Goal: Information Seeking & Learning: Learn about a topic

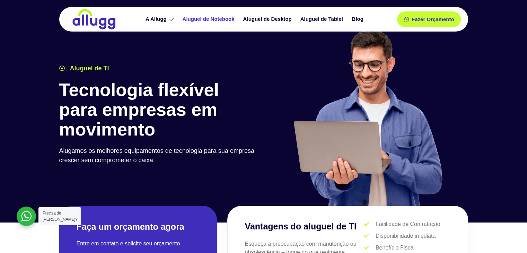
click at [198, 19] on link "Aluguel de Notebook" at bounding box center [209, 19] width 61 height 12
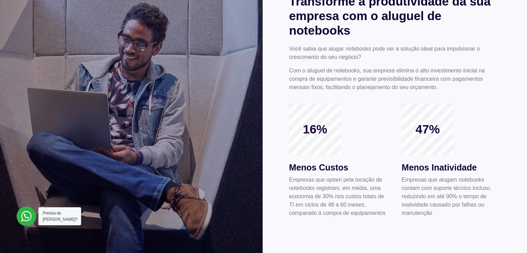
scroll to position [208, 0]
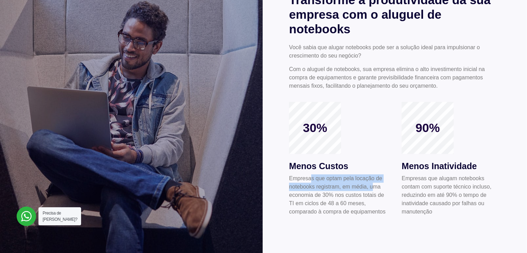
drag, startPoint x: 310, startPoint y: 179, endPoint x: 371, endPoint y: 185, distance: 61.2
click at [371, 185] on p "Empresas que optam pela locação de notebooks registram, em média, uma economia …" at bounding box center [338, 195] width 99 height 42
click at [352, 186] on p "Empresas que optam pela locação de notebooks registram, em média, uma economia …" at bounding box center [338, 195] width 99 height 42
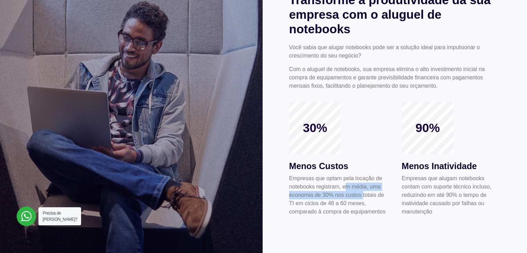
drag, startPoint x: 345, startPoint y: 185, endPoint x: 358, endPoint y: 199, distance: 19.4
click at [363, 199] on p "Empresas que optam pela locação de notebooks registram, em média, uma economia …" at bounding box center [338, 195] width 99 height 42
click at [358, 199] on p "Empresas que optam pela locação de notebooks registram, em média, uma economia …" at bounding box center [338, 195] width 99 height 42
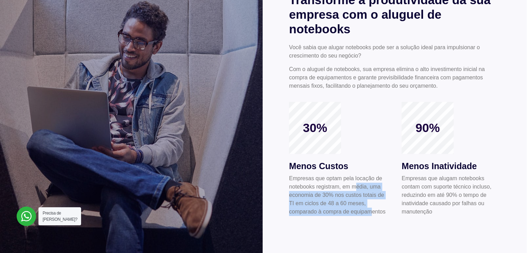
drag, startPoint x: 363, startPoint y: 188, endPoint x: 378, endPoint y: 209, distance: 26.5
click at [378, 209] on p "Empresas que optam pela locação de notebooks registram, em média, uma economia …" at bounding box center [338, 195] width 99 height 42
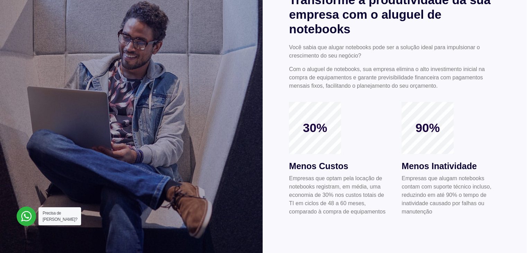
click at [379, 209] on p "Empresas que optam pela locação de notebooks registram, em média, uma economia …" at bounding box center [338, 195] width 99 height 42
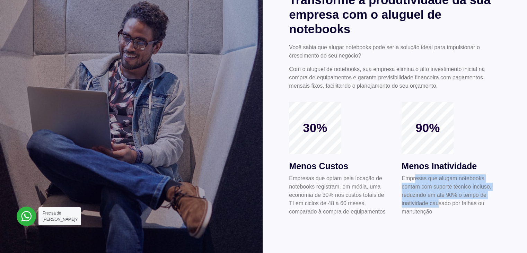
drag, startPoint x: 434, startPoint y: 182, endPoint x: 436, endPoint y: 201, distance: 19.5
click at [436, 201] on p "Empresas que alugam notebooks contam com suporte técnico incluso, reduzindo em …" at bounding box center [450, 195] width 99 height 42
click at [435, 202] on p "Empresas que alugam notebooks contam com suporte técnico incluso, reduzindo em …" at bounding box center [450, 195] width 99 height 42
drag, startPoint x: 433, startPoint y: 181, endPoint x: 457, endPoint y: 194, distance: 27.3
click at [457, 194] on p "Empresas que alugam notebooks contam com suporte técnico incluso, reduzindo em …" at bounding box center [450, 195] width 99 height 42
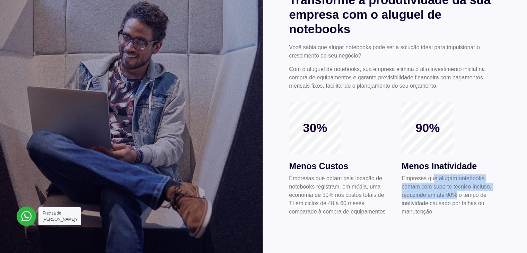
click at [456, 194] on p "Empresas que alugam notebooks contam com suporte técnico incluso, reduzindo em …" at bounding box center [450, 195] width 99 height 42
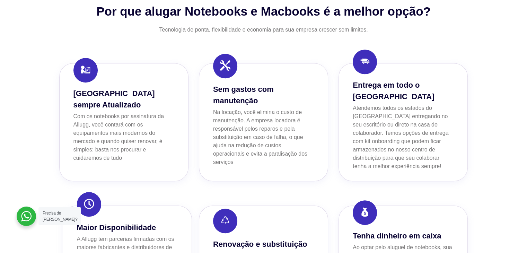
scroll to position [450, 0]
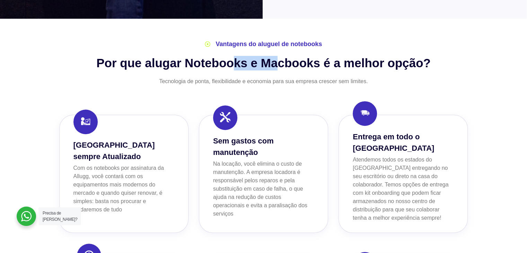
drag, startPoint x: 262, startPoint y: 64, endPoint x: 302, endPoint y: 68, distance: 39.7
click at [284, 65] on h2 "Por que alugar Notebooks e Macbooks é a melhor opção?" at bounding box center [263, 63] width 409 height 15
drag, startPoint x: 303, startPoint y: 68, endPoint x: 298, endPoint y: 83, distance: 15.1
click at [303, 68] on h2 "Por que alugar Notebooks e Macbooks é a melhor opção?" at bounding box center [263, 63] width 409 height 15
drag, startPoint x: 113, startPoint y: 137, endPoint x: 154, endPoint y: 148, distance: 42.8
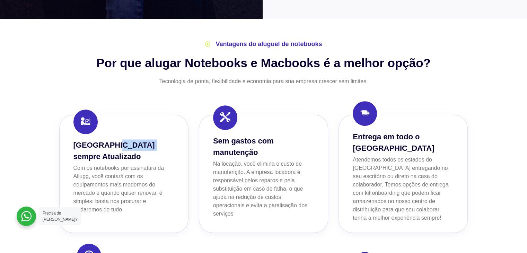
click at [154, 148] on h3 "[GEOGRAPHIC_DATA] sempre Atualizado" at bounding box center [123, 150] width 101 height 23
click at [148, 151] on h3 "[GEOGRAPHIC_DATA] sempre Atualizado" at bounding box center [123, 150] width 101 height 23
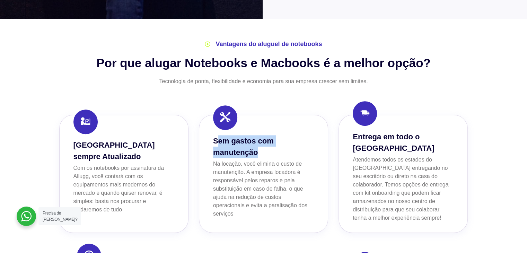
drag, startPoint x: 220, startPoint y: 134, endPoint x: 259, endPoint y: 148, distance: 41.5
click at [259, 148] on h3 "Sem gastos com manutenção" at bounding box center [263, 146] width 101 height 23
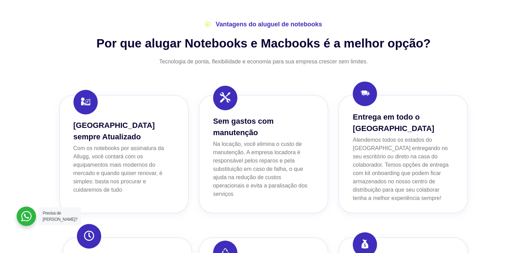
scroll to position [519, 0]
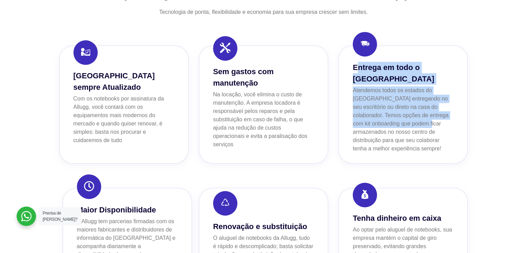
drag, startPoint x: 371, startPoint y: 73, endPoint x: 395, endPoint y: 126, distance: 58.1
click at [399, 119] on div "Entrega em todo o [GEOGRAPHIC_DATA] Atendemos todos os estados do [GEOGRAPHIC_D…" at bounding box center [403, 107] width 101 height 91
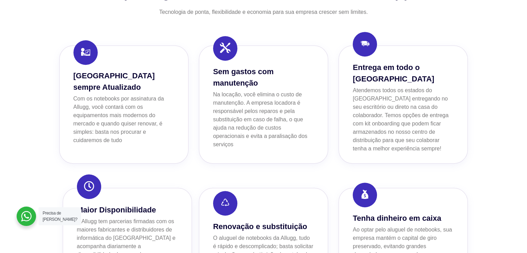
click at [395, 126] on p "Atendemos todos os estados do [GEOGRAPHIC_DATA] entregando no seu escritório ou…" at bounding box center [403, 119] width 101 height 66
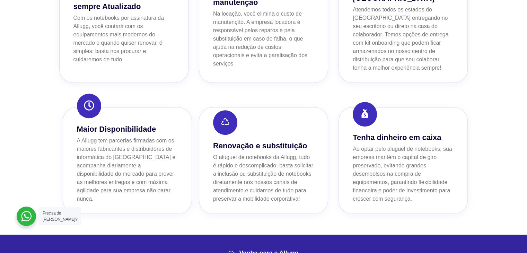
scroll to position [623, 0]
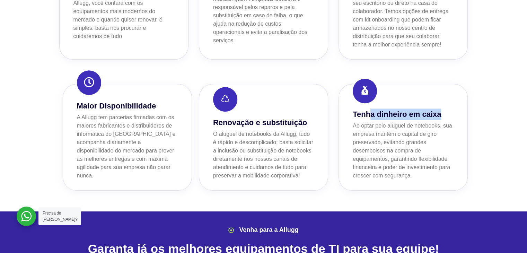
drag, startPoint x: 370, startPoint y: 96, endPoint x: 456, endPoint y: 96, distance: 86.6
click at [456, 96] on div "Tenha dinheiro em caixa Ao optar pelo aluguel de notebooks, sua empresa mantém …" at bounding box center [402, 137] width 129 height 107
click at [391, 108] on h3 "Tenha dinheiro em caixa" at bounding box center [403, 113] width 101 height 11
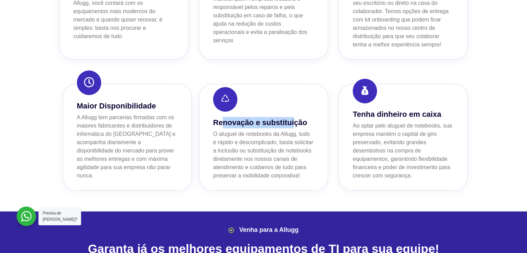
drag, startPoint x: 224, startPoint y: 105, endPoint x: 293, endPoint y: 108, distance: 69.0
click at [293, 117] on h3 "Renovação e substituição" at bounding box center [263, 122] width 101 height 11
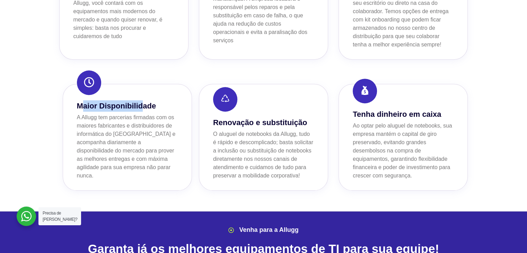
drag, startPoint x: 135, startPoint y: 100, endPoint x: 144, endPoint y: 100, distance: 9.3
click at [144, 100] on h3 "Maior Disponibilidade" at bounding box center [127, 105] width 101 height 11
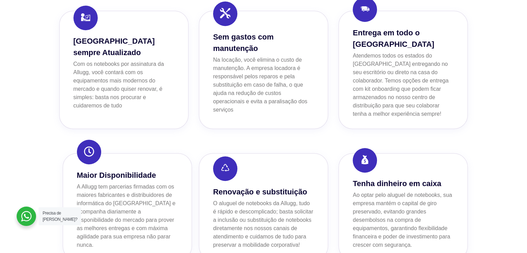
scroll to position [554, 0]
